Goal: Task Accomplishment & Management: Use online tool/utility

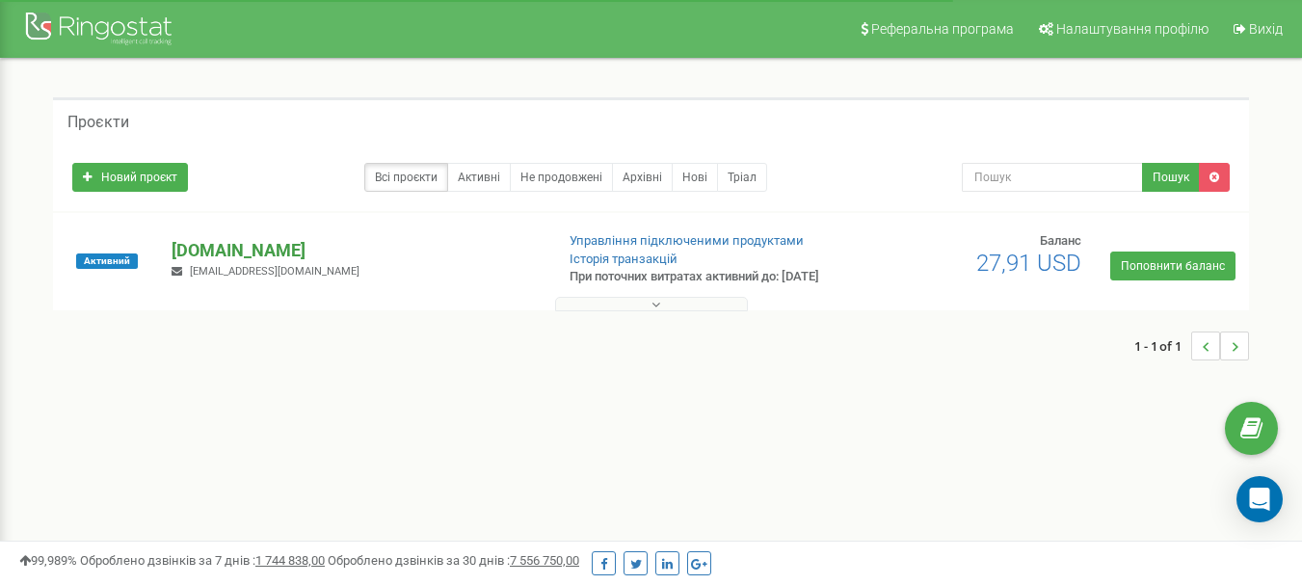
click at [199, 255] on p "[DOMAIN_NAME]" at bounding box center [355, 250] width 366 height 25
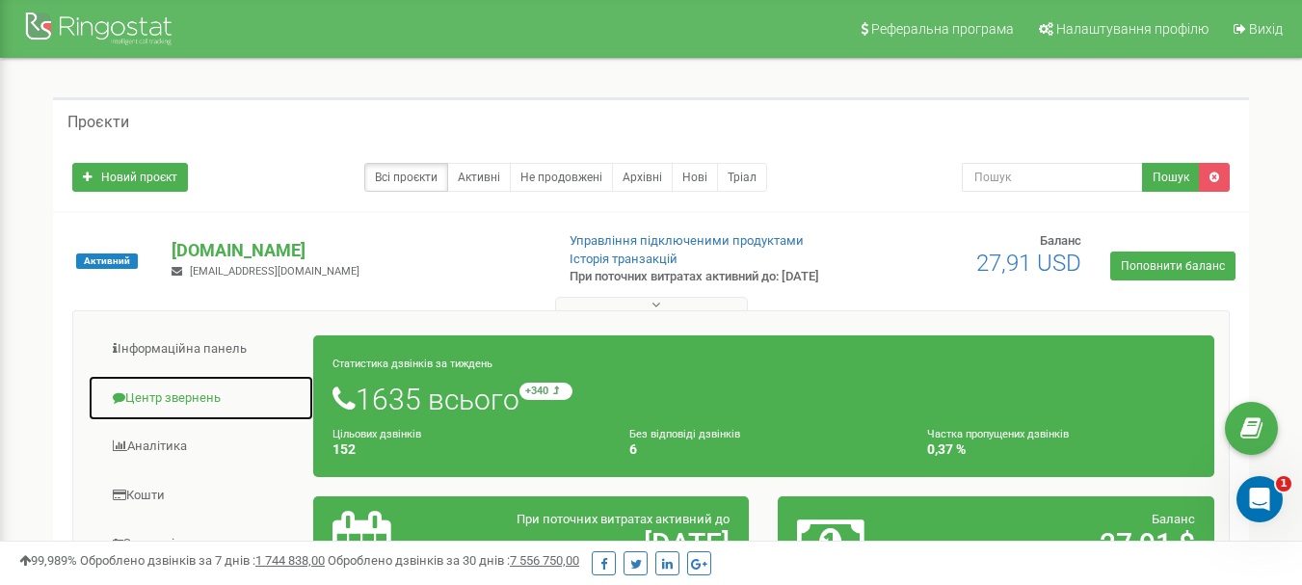
click at [195, 413] on link "Центр звернень" at bounding box center [201, 398] width 226 height 47
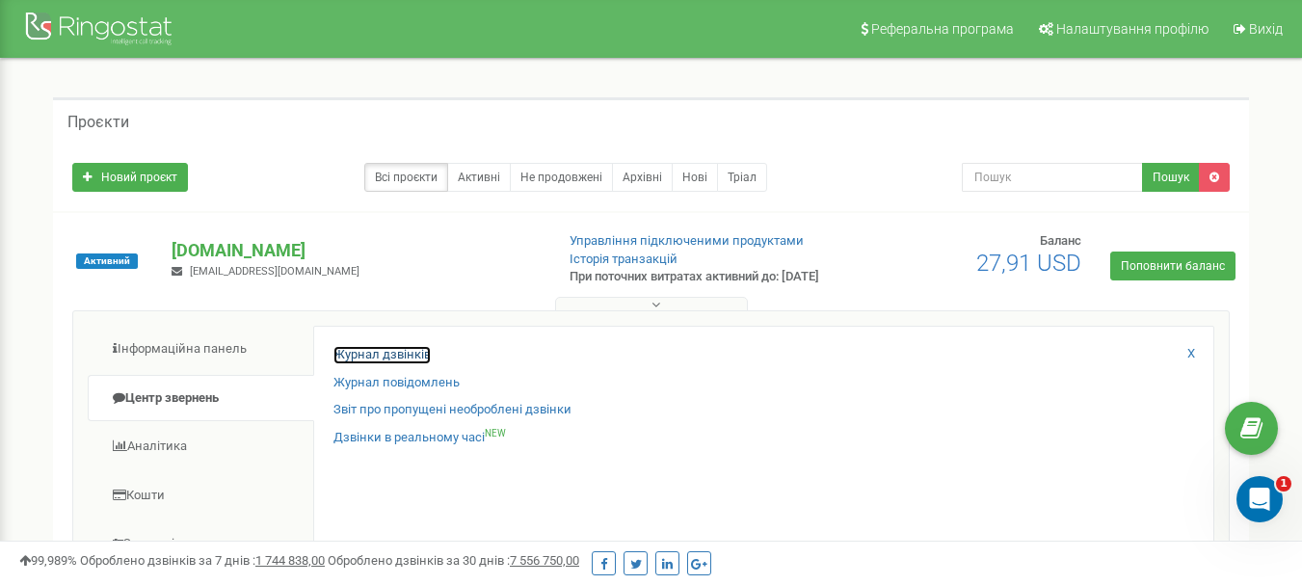
click at [383, 361] on link "Журнал дзвінків" at bounding box center [381, 355] width 97 height 18
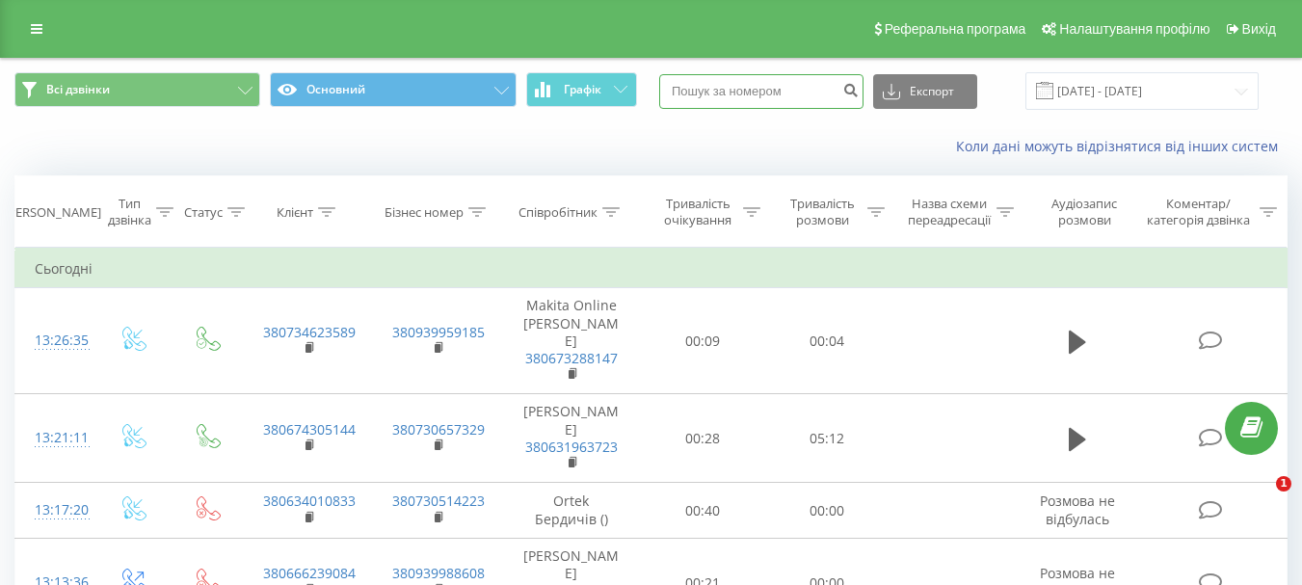
click at [760, 88] on input at bounding box center [761, 91] width 204 height 35
paste input "380666555192"
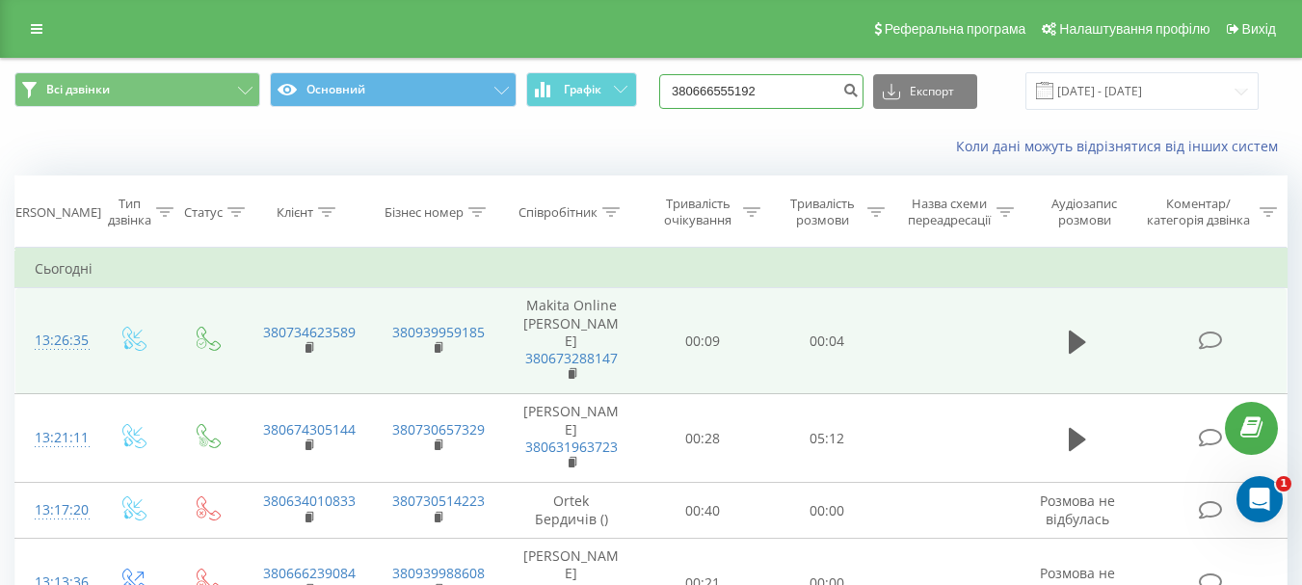
type input "380666555192"
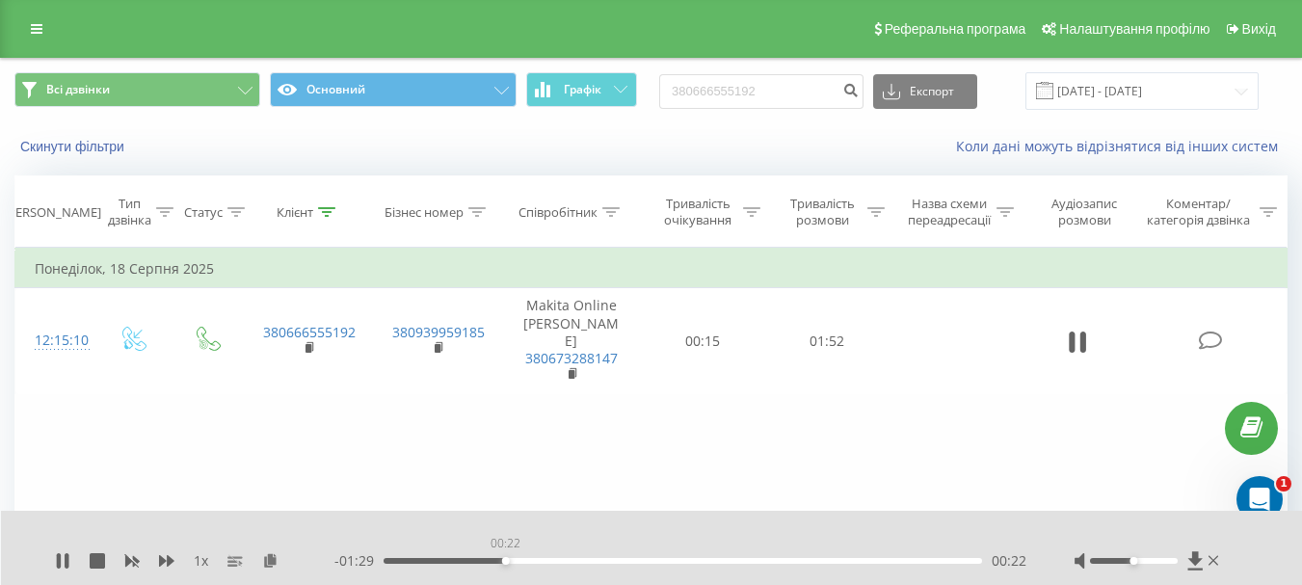
click at [505, 561] on div "00:22" at bounding box center [683, 561] width 598 height 6
drag, startPoint x: 1129, startPoint y: 562, endPoint x: 1172, endPoint y: 562, distance: 42.4
click at [1172, 562] on div "Accessibility label" at bounding box center [1168, 561] width 8 height 8
click at [831, 553] on div "- 01:24 00:27 00:27" at bounding box center [680, 560] width 692 height 19
click at [835, 565] on div "- 01:24 00:27 00:27" at bounding box center [680, 560] width 692 height 19
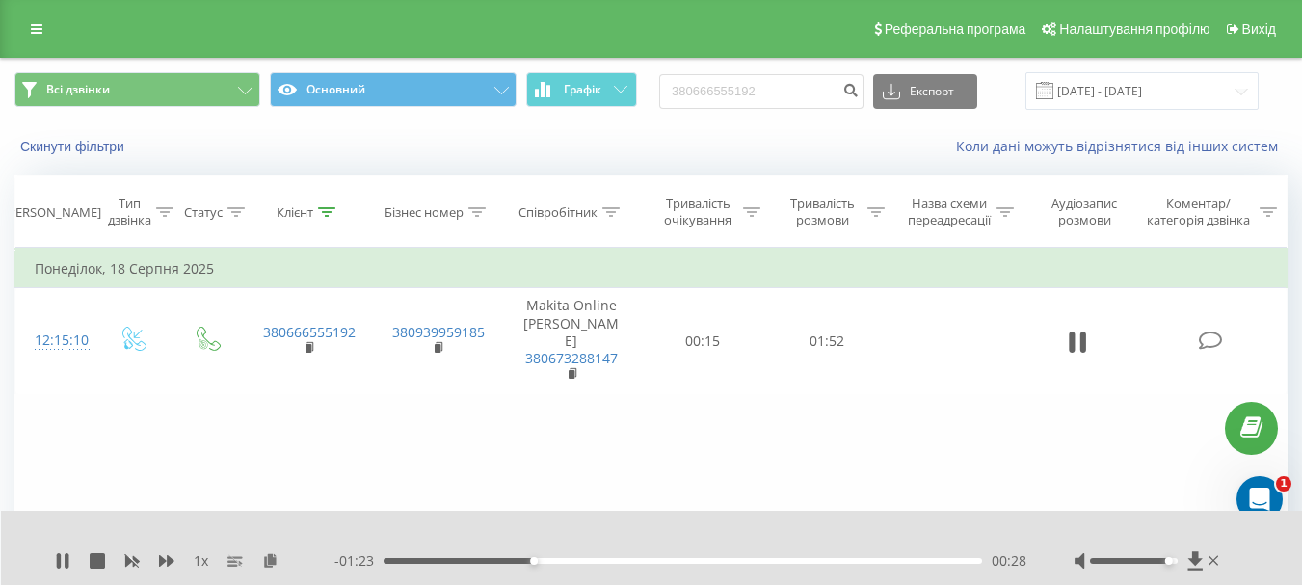
click at [838, 557] on div "- 01:23 00:28 00:28" at bounding box center [680, 560] width 692 height 19
click at [836, 560] on div "01:24" at bounding box center [683, 561] width 598 height 6
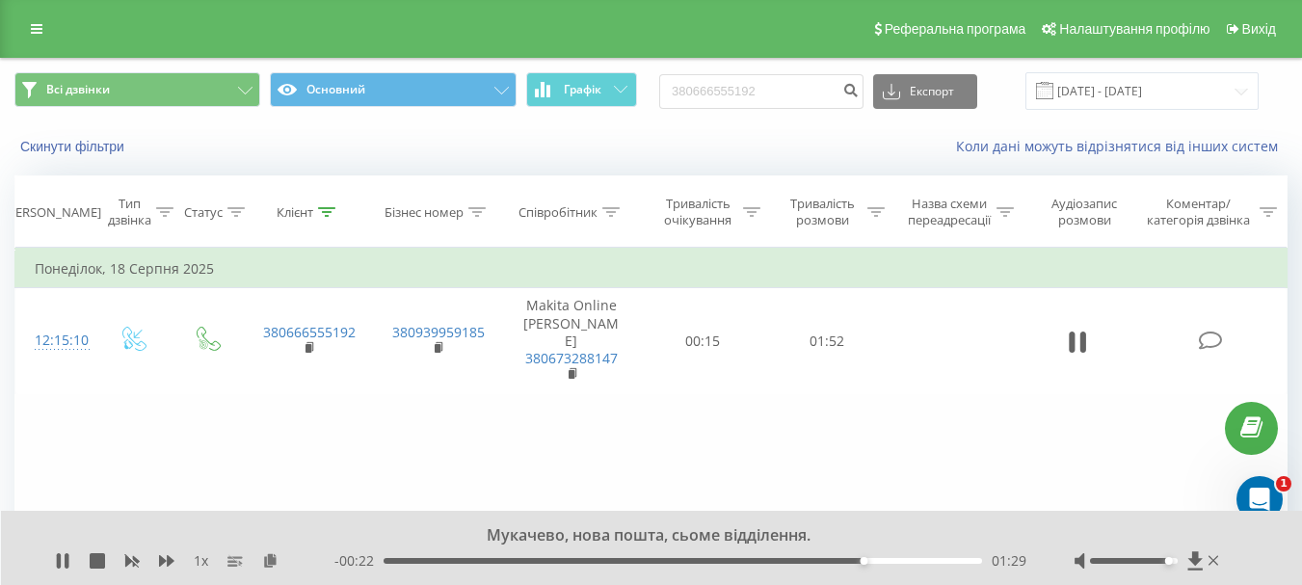
click at [83, 555] on div "1 x" at bounding box center [194, 560] width 279 height 19
click at [59, 556] on icon at bounding box center [59, 560] width 4 height 15
